Goal: Transaction & Acquisition: Purchase product/service

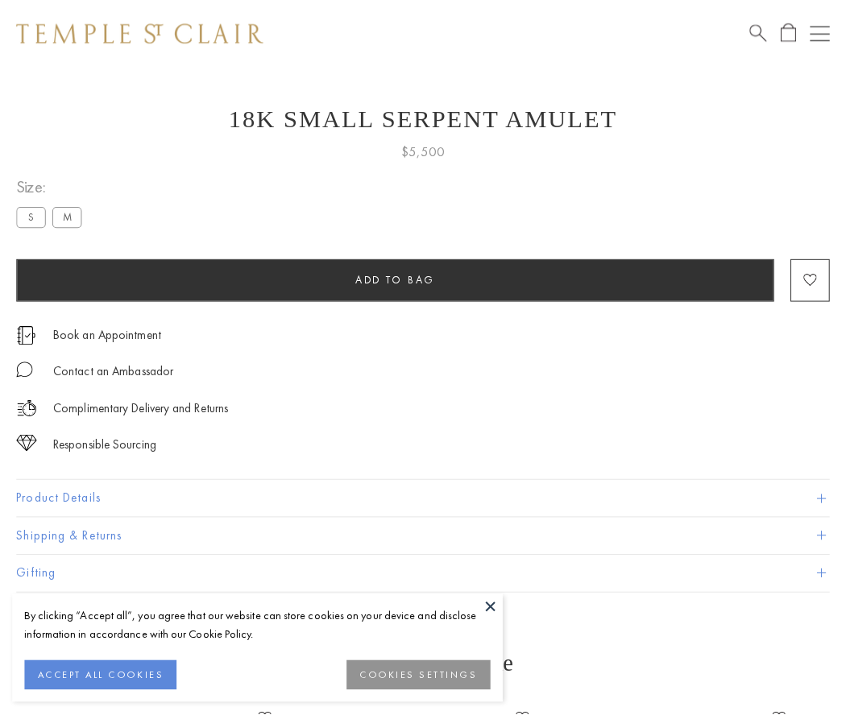
scroll to position [64, 0]
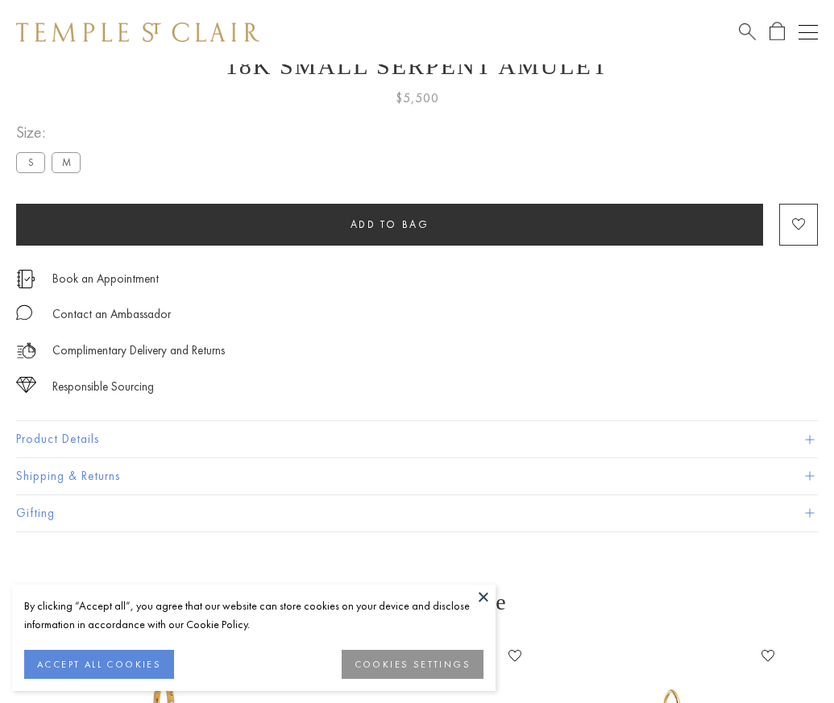
click at [389, 224] on span "Add to bag" at bounding box center [389, 224] width 79 height 14
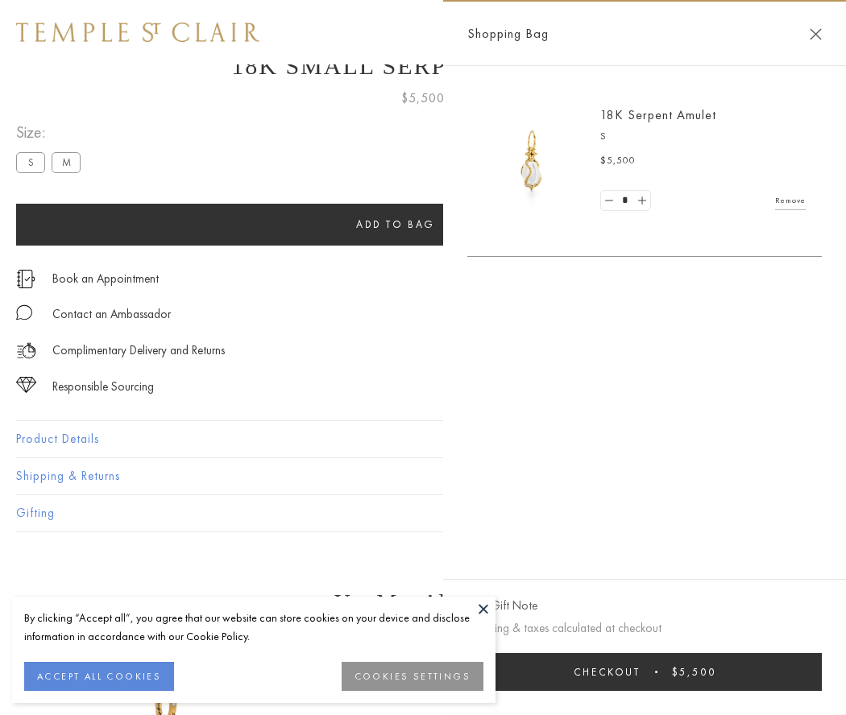
click at [655, 672] on button "Checkout $5,500" at bounding box center [644, 672] width 354 height 38
